Goal: Task Accomplishment & Management: Use online tool/utility

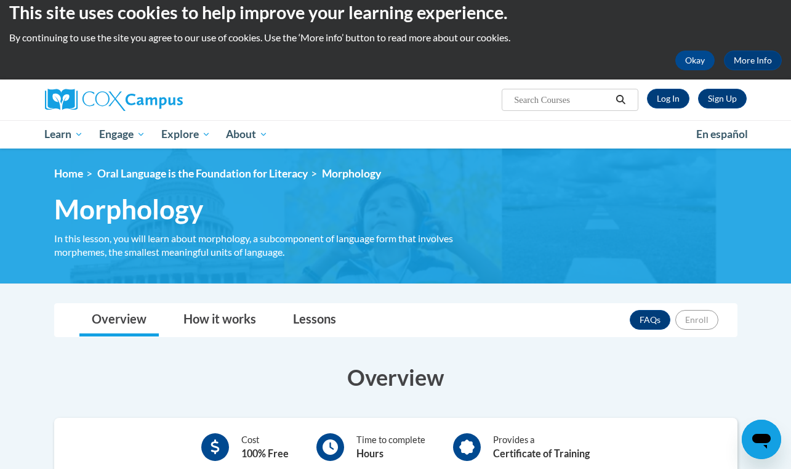
scroll to position [3, 0]
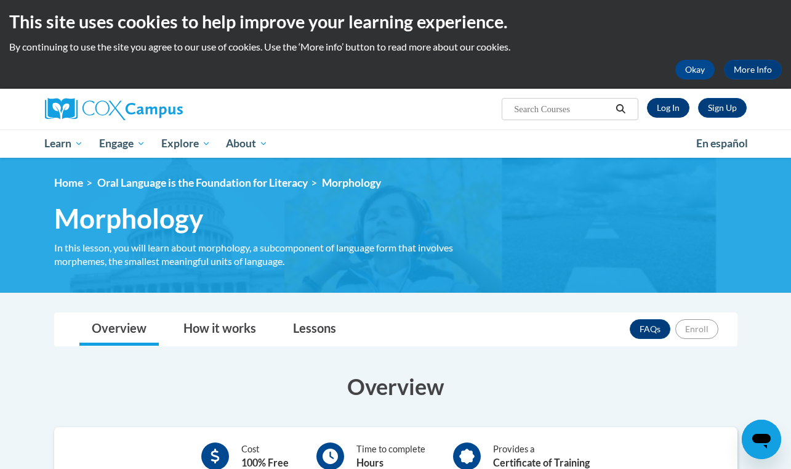
click at [673, 111] on link "Log In" at bounding box center [668, 108] width 42 height 20
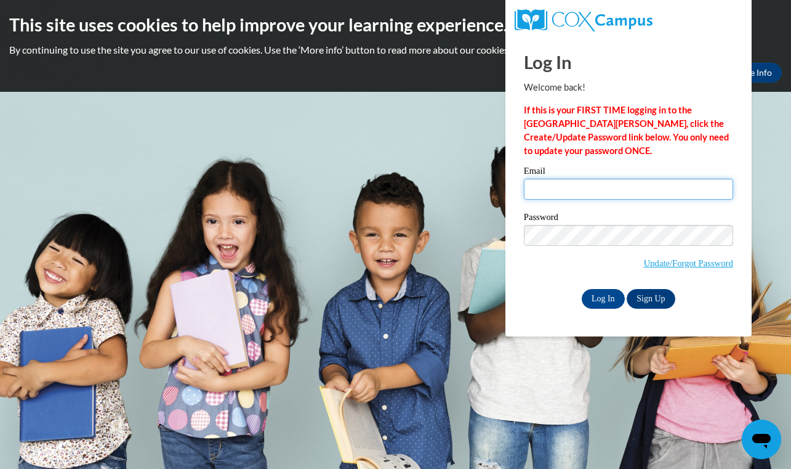
type input "olivia.sathre@bend.k12.or.us"
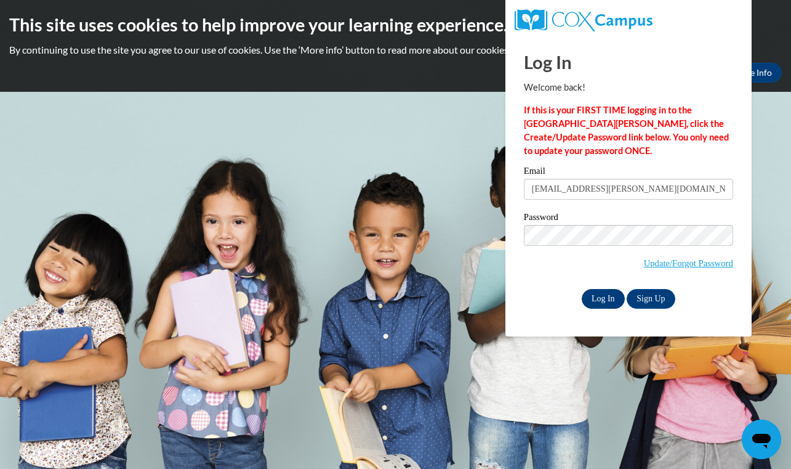
click at [600, 301] on input "Log In" at bounding box center [603, 299] width 43 height 20
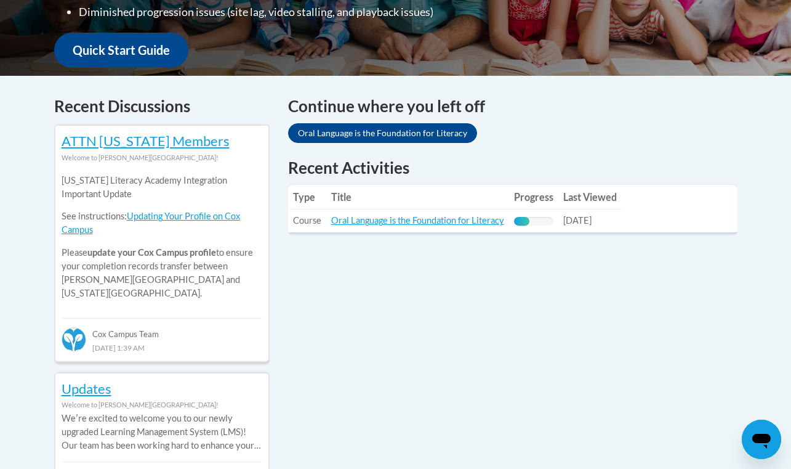
scroll to position [450, 0]
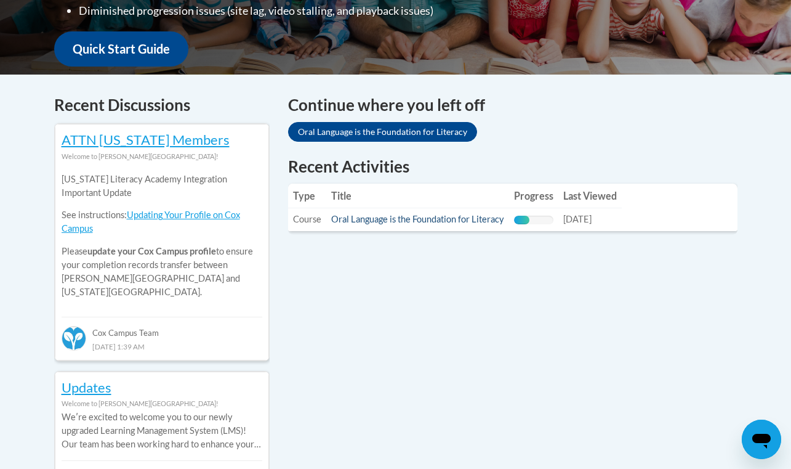
click at [390, 220] on link "Oral Language is the Foundation for Literacy" at bounding box center [417, 219] width 173 height 10
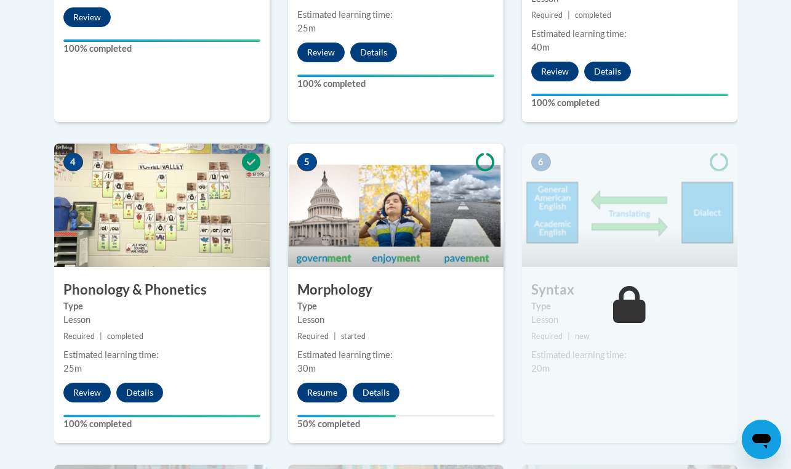
scroll to position [658, 0]
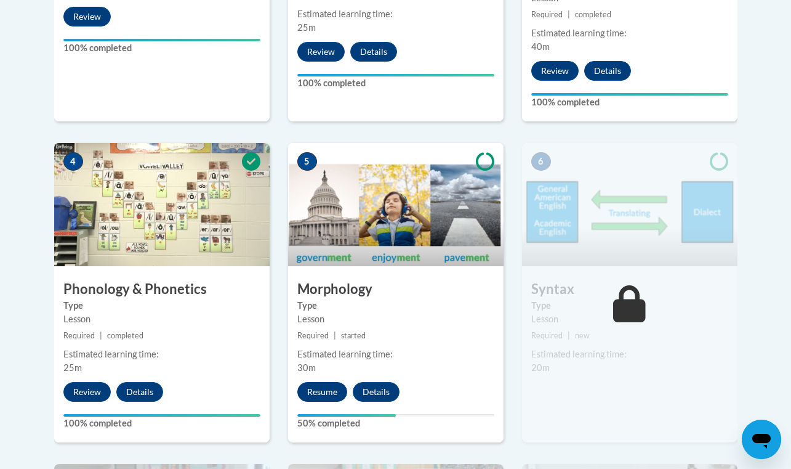
click at [324, 386] on button "Resume" at bounding box center [322, 392] width 50 height 20
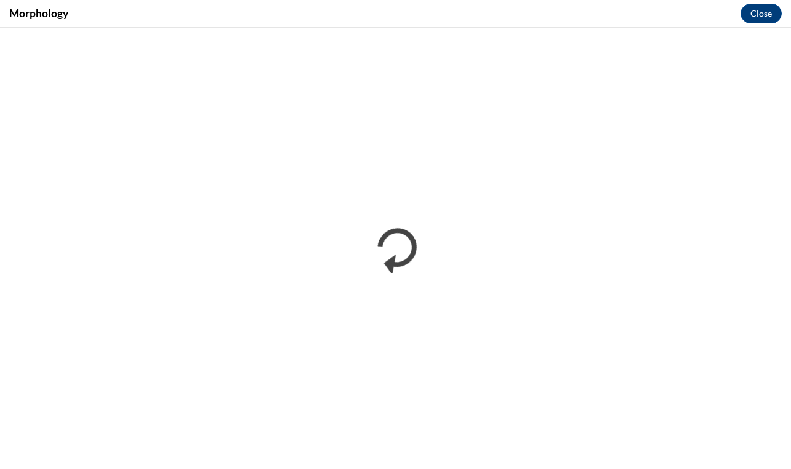
scroll to position [0, 0]
